Goal: Find specific page/section: Find specific page/section

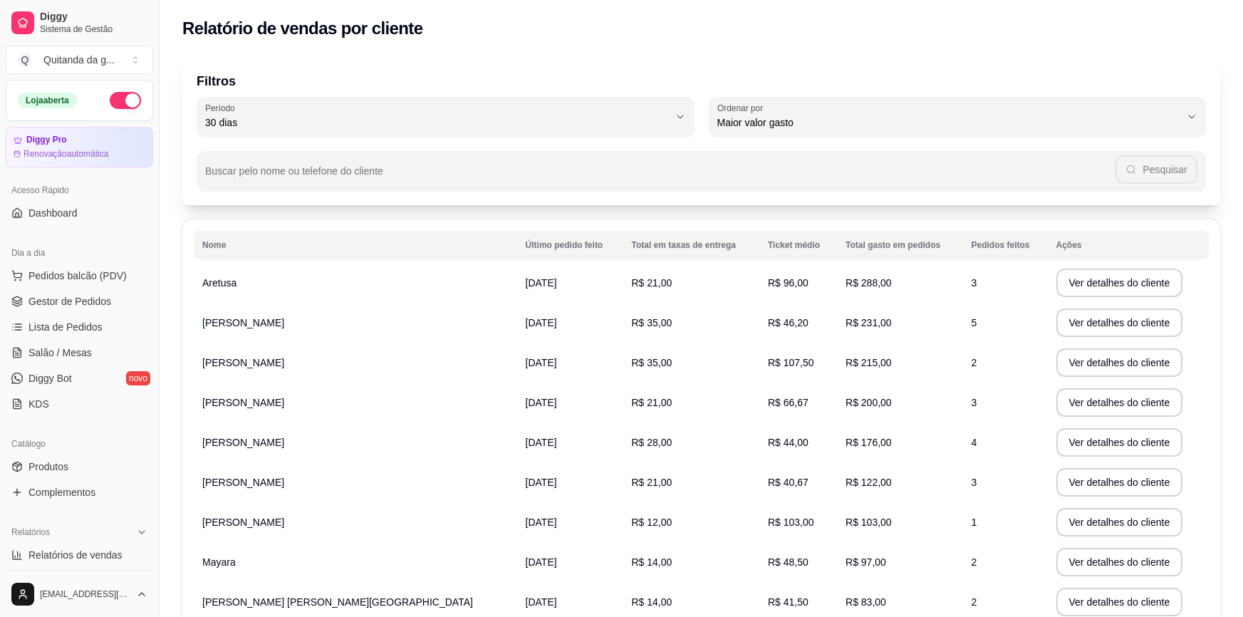
select select "30"
select select "HIGHEST_TOTAL_SPENT_WITH_ORDERS"
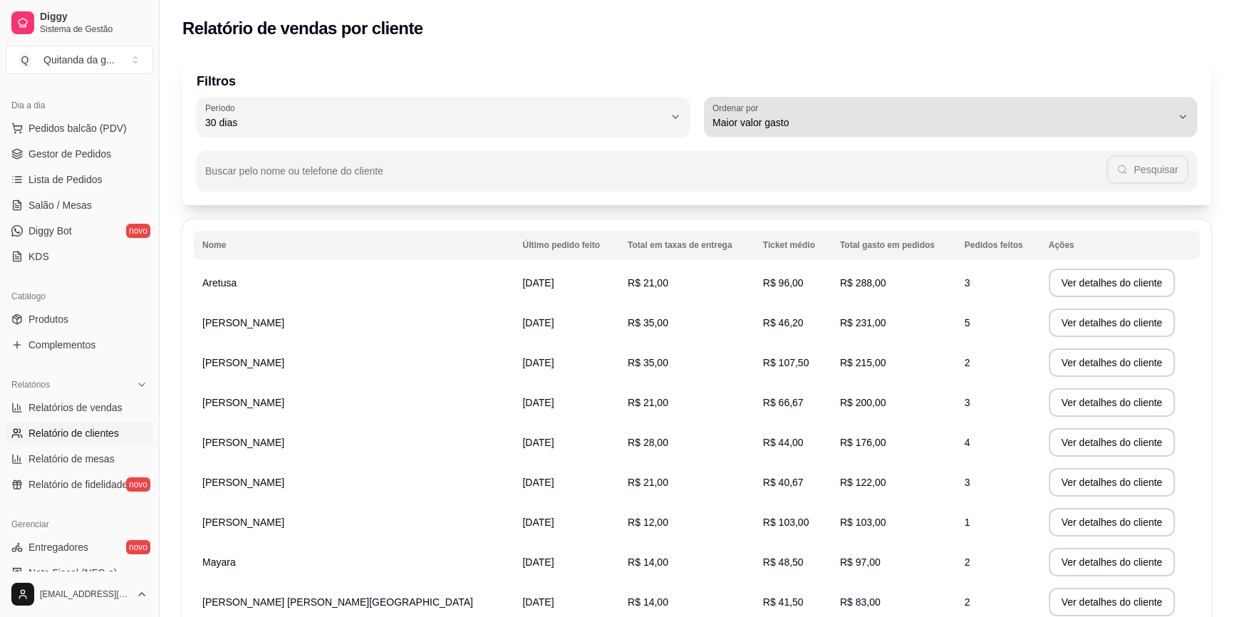
click at [735, 126] on span "Maior valor gasto" at bounding box center [941, 122] width 459 height 14
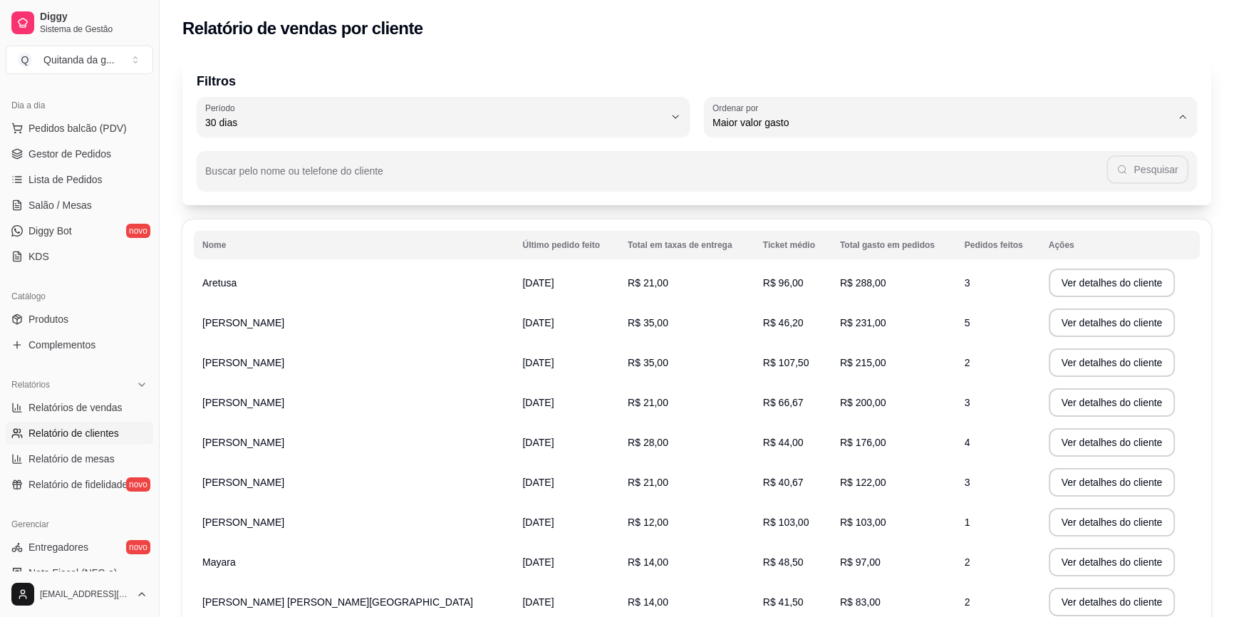
click at [755, 155] on span "Maior número de pedidos" at bounding box center [943, 156] width 437 height 14
type input "HIGHEST_ORDER_COUNT"
select select "HIGHEST_ORDER_COUNT"
click at [576, 125] on span "30 dias" at bounding box center [434, 122] width 459 height 14
click at [552, 295] on span "60 dias" at bounding box center [435, 296] width 437 height 14
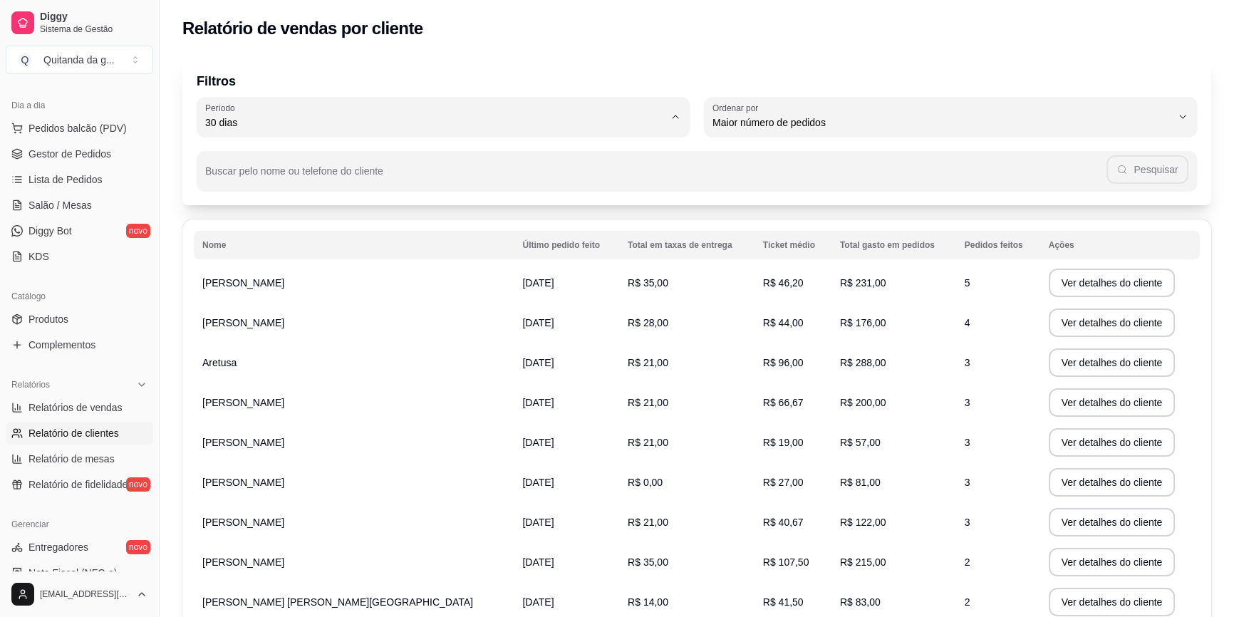
type input "60"
select select "60"
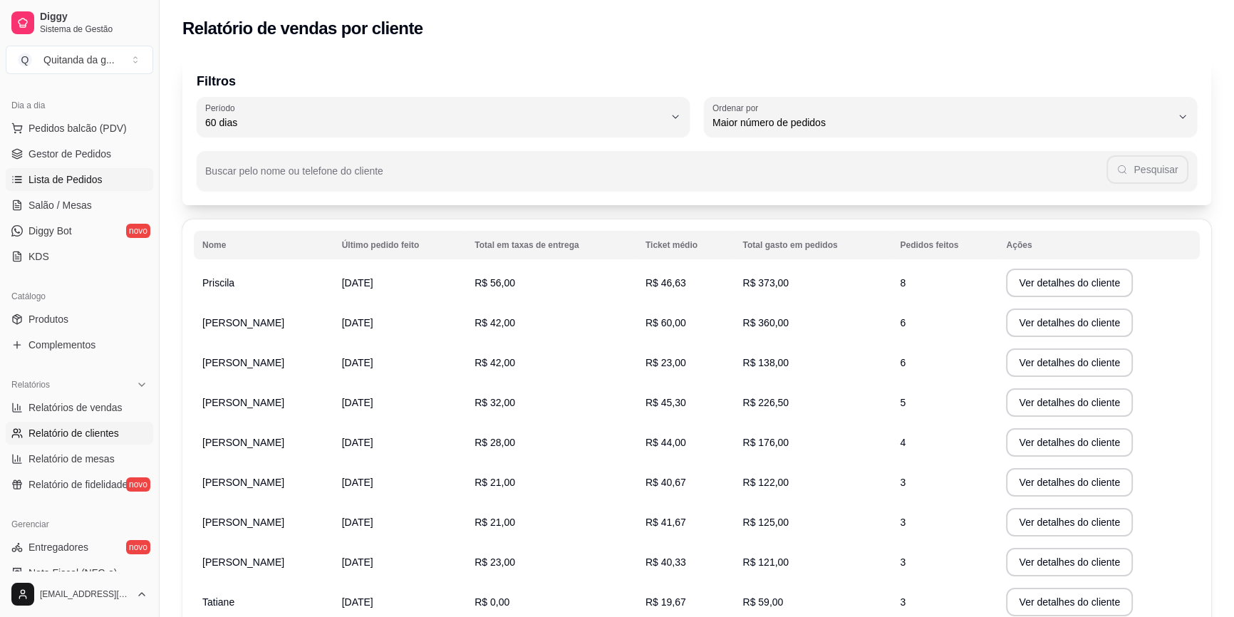
click at [103, 170] on link "Lista de Pedidos" at bounding box center [79, 179] width 147 height 23
